Goal: Task Accomplishment & Management: Manage account settings

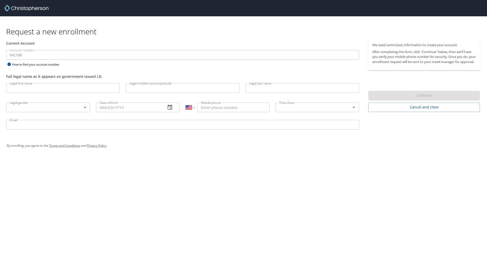
select select "US"
click at [108, 85] on input "Legal first name" at bounding box center [63, 88] width 114 height 10
type input "[PERSON_NAME]"
type input "Irene"
type input "[PERSON_NAME]"
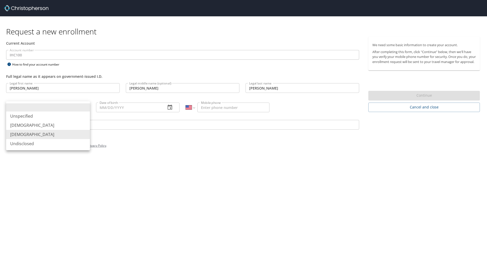
type input "Female"
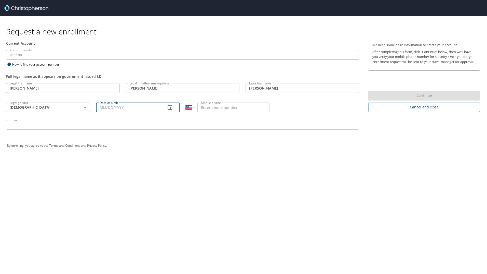
click at [129, 105] on input "Date of birth" at bounding box center [129, 107] width 66 height 10
type input "10/28/1974"
click at [233, 104] on input "Mobile phone" at bounding box center [233, 107] width 72 height 10
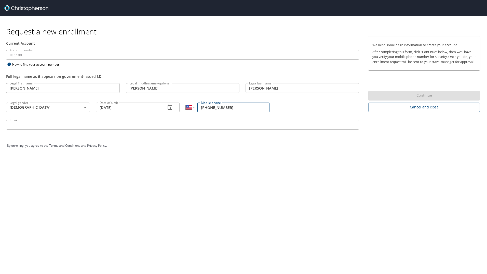
type input "(986) 212-5431"
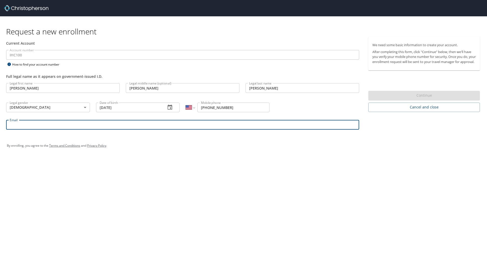
click at [142, 125] on input "Email" at bounding box center [182, 125] width 353 height 10
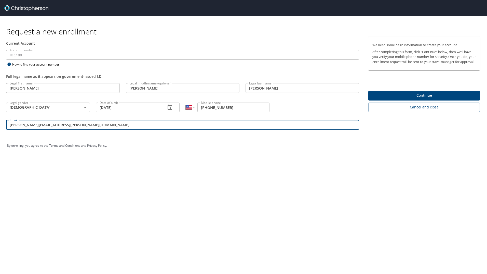
type input "[PERSON_NAME][EMAIL_ADDRESS][PERSON_NAME][DOMAIN_NAME]"
click at [444, 99] on span "Continue" at bounding box center [423, 95] width 103 height 6
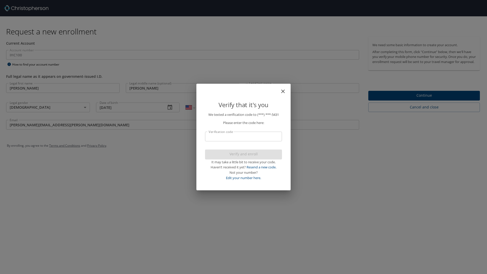
click at [257, 138] on input "Verification code" at bounding box center [243, 136] width 77 height 10
click at [283, 88] on icon "close" at bounding box center [283, 91] width 6 height 6
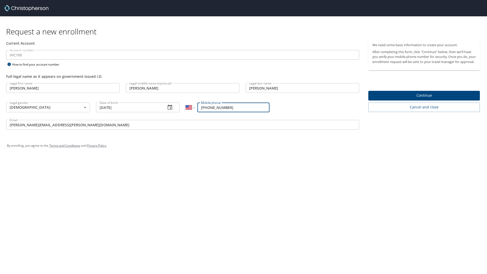
click at [204, 108] on input "(986) 212-5431" at bounding box center [233, 107] width 72 height 10
type input "(386) 212-5431"
click at [450, 99] on span "Continue" at bounding box center [423, 95] width 103 height 6
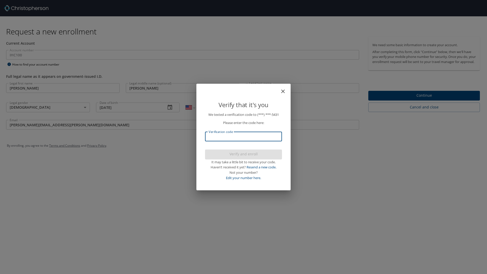
click at [246, 138] on input "Verification code" at bounding box center [243, 136] width 77 height 10
type input "838944"
click at [250, 155] on span "Verify and enroll" at bounding box center [243, 154] width 69 height 6
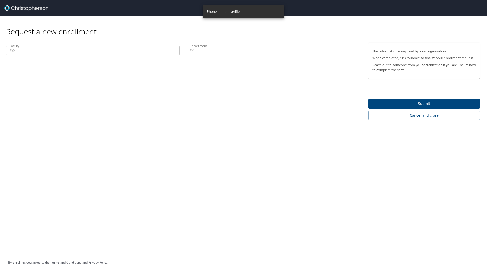
click at [103, 54] on input "Facility" at bounding box center [92, 51] width 173 height 10
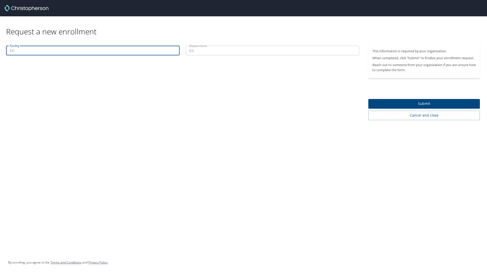
click at [63, 50] on input "Facility" at bounding box center [92, 51] width 173 height 10
type input "Intermountain Health"
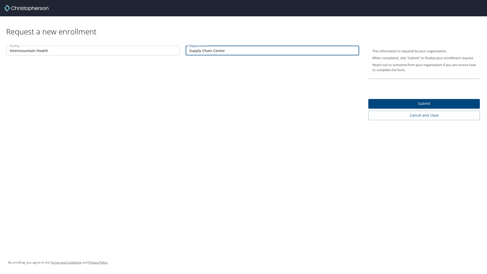
type input "Supply Chain Center"
click at [394, 104] on span "Submit" at bounding box center [423, 103] width 103 height 6
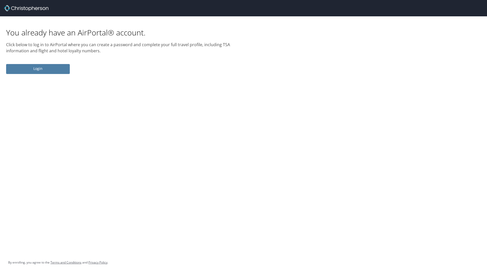
click at [38, 71] on span "Login" at bounding box center [38, 68] width 56 height 6
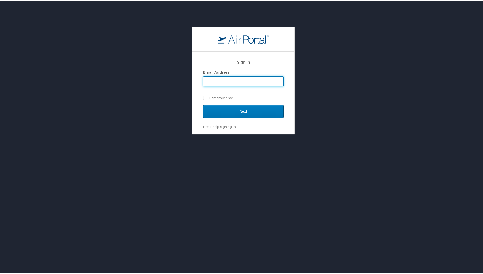
click at [233, 83] on input "Email Address" at bounding box center [244, 80] width 80 height 10
type input "[PERSON_NAME][EMAIL_ADDRESS][PERSON_NAME][DOMAIN_NAME]"
click at [217, 98] on label "Remember me" at bounding box center [243, 97] width 81 height 8
click at [207, 98] on input "Remember me" at bounding box center [204, 96] width 3 height 3
checkbox input "true"
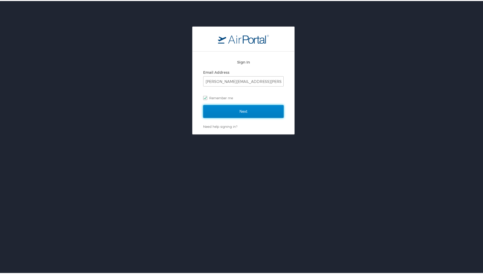
click at [231, 114] on input "Next" at bounding box center [243, 110] width 81 height 13
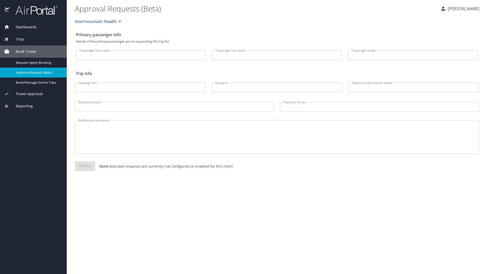
click at [135, 56] on input "Passenger first name" at bounding box center [141, 55] width 130 height 10
type input "[PERSON_NAME]"
type input "m"
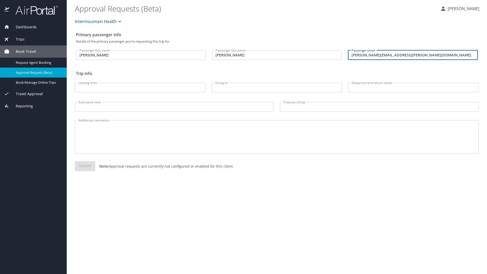
type input "[PERSON_NAME][EMAIL_ADDRESS][PERSON_NAME][DOMAIN_NAME]"
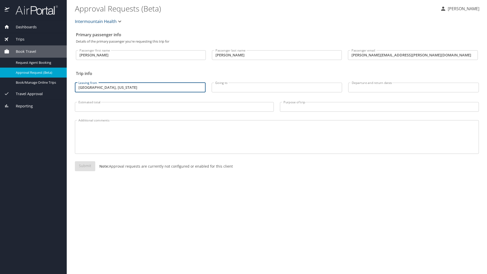
type input "[GEOGRAPHIC_DATA], [US_STATE]"
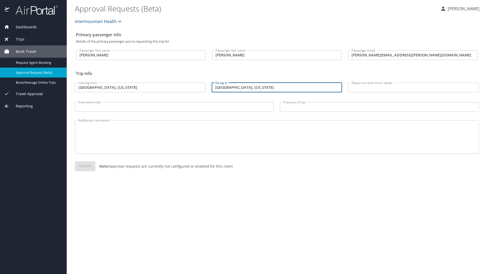
type input "[GEOGRAPHIC_DATA], [US_STATE]"
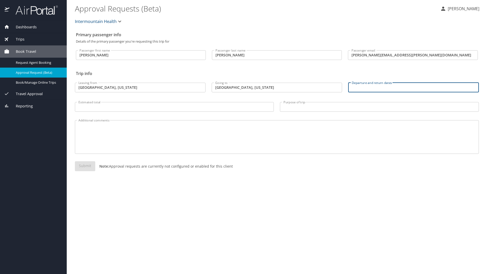
click at [458, 7] on p "[PERSON_NAME]" at bounding box center [462, 9] width 33 height 6
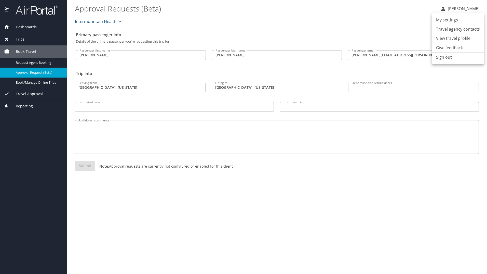
click at [459, 40] on li "View travel profile" at bounding box center [458, 38] width 52 height 9
